Goal: Check status: Check status

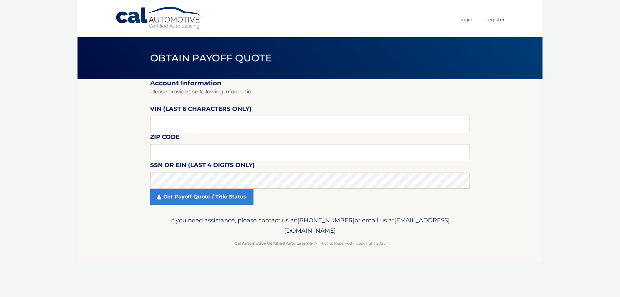
click at [173, 116] on label "VIN (last 6 characters only)" at bounding box center [200, 110] width 101 height 12
click at [176, 123] on input "text" at bounding box center [310, 124] width 320 height 16
type input "526422"
click at [198, 200] on link "Get Payoff Quote / Title Status" at bounding box center [201, 197] width 103 height 16
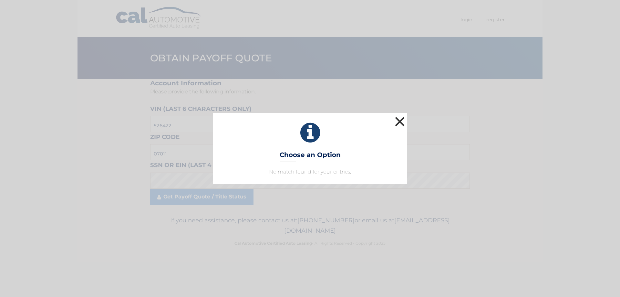
click at [402, 119] on button "×" at bounding box center [399, 121] width 13 height 13
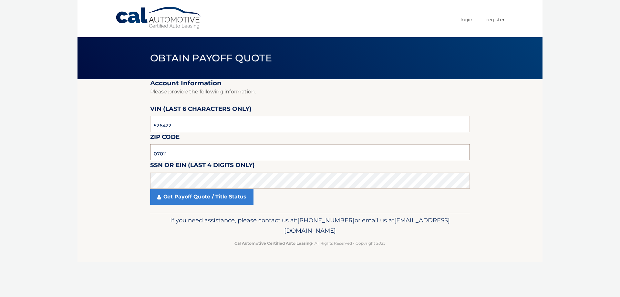
drag, startPoint x: 148, startPoint y: 148, endPoint x: 123, endPoint y: 143, distance: 26.0
click at [123, 143] on section "Account Information Please provide the following information. [PERSON_NAME] (la…" at bounding box center [309, 145] width 465 height 133
click at [209, 200] on link "Get Payoff Quote / Title Status" at bounding box center [201, 197] width 103 height 16
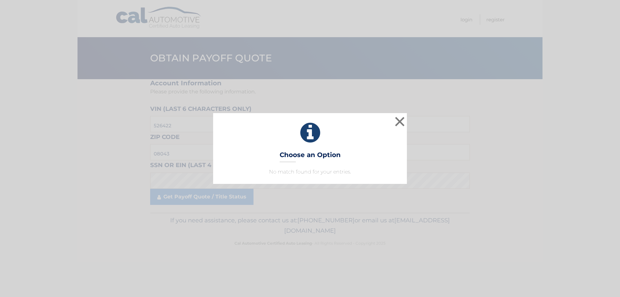
drag, startPoint x: 334, startPoint y: 173, endPoint x: 373, endPoint y: 152, distance: 44.6
click at [334, 171] on p "No match found for your entries." at bounding box center [310, 172] width 178 height 8
click at [409, 126] on div "× Choose an Option No match found for your entries. This is what you see on sec…" at bounding box center [310, 148] width 615 height 70
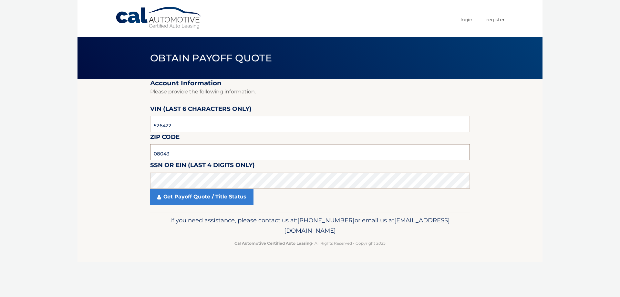
click at [190, 158] on input "08043" at bounding box center [310, 152] width 320 height 16
type input "07502"
click at [215, 190] on link "Get Payoff Quote / Title Status" at bounding box center [201, 197] width 103 height 16
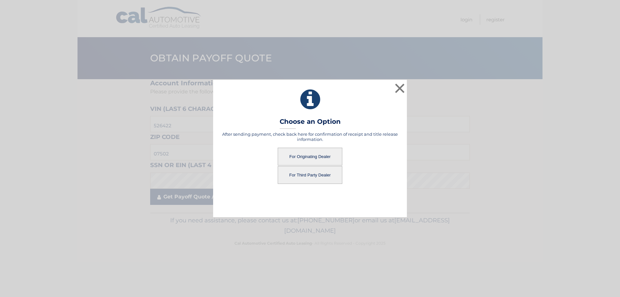
click at [216, 198] on div "× Choose an Option After sending payment, check back here for confirmation of r…" at bounding box center [310, 148] width 194 height 137
click at [314, 174] on button "For Third Party Dealer" at bounding box center [310, 175] width 65 height 18
click at [311, 176] on button "For Third Party Dealer" at bounding box center [310, 175] width 65 height 18
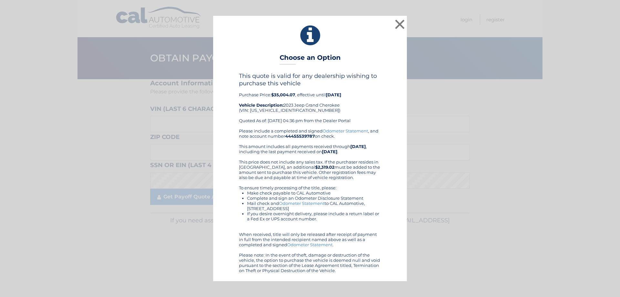
click at [276, 113] on div "This quote is valid for any dealership wishing to purchase this vehicle Purchas…" at bounding box center [310, 100] width 142 height 56
click at [276, 110] on div "This quote is valid for any dealership wishing to purchase this vehicle Purchas…" at bounding box center [310, 100] width 142 height 56
copy div "1C4RJHBG5PC526422"
click at [399, 26] on button "×" at bounding box center [399, 24] width 13 height 13
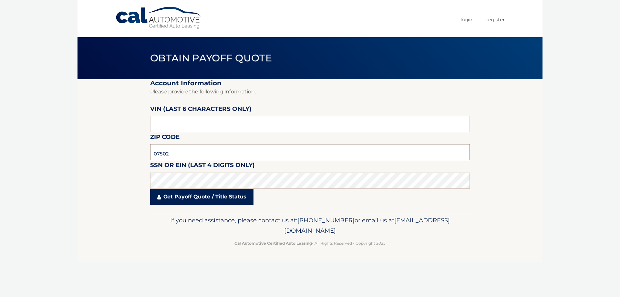
type input "07502"
type input "526422"
click at [198, 195] on link "Get Payoff Quote / Title Status" at bounding box center [201, 197] width 103 height 16
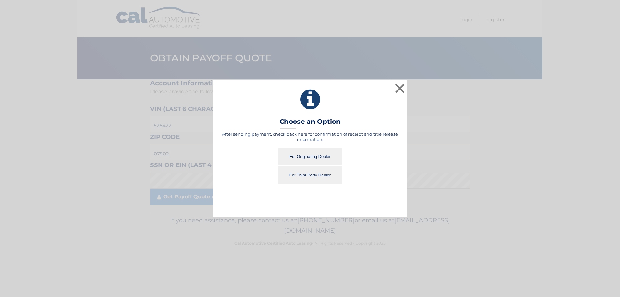
click at [322, 170] on button "For Third Party Dealer" at bounding box center [310, 175] width 65 height 18
click at [322, 173] on button "For Third Party Dealer" at bounding box center [310, 175] width 65 height 18
